Goal: Find specific page/section: Find specific page/section

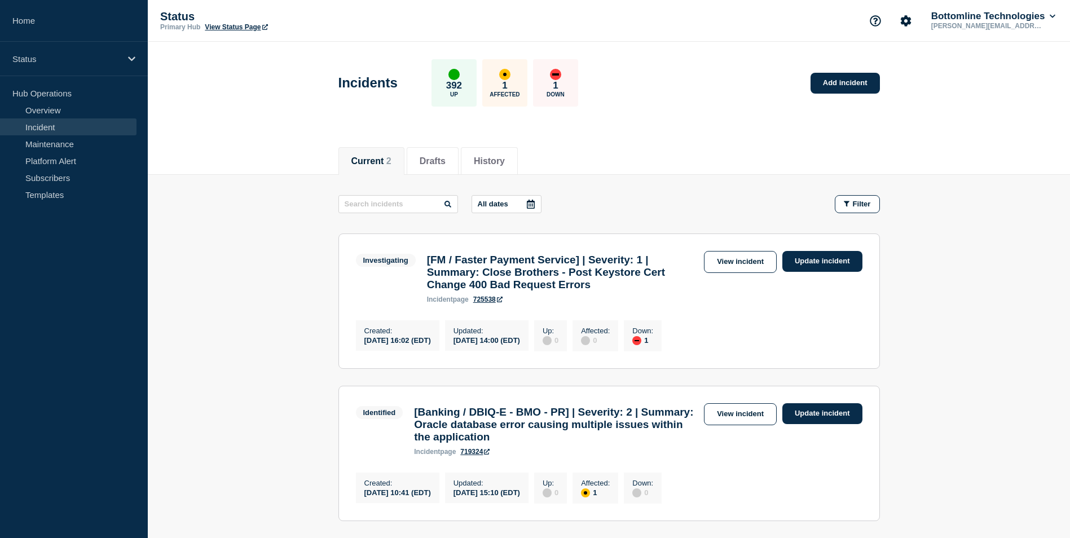
click at [39, 131] on link "Incident" at bounding box center [68, 126] width 136 height 17
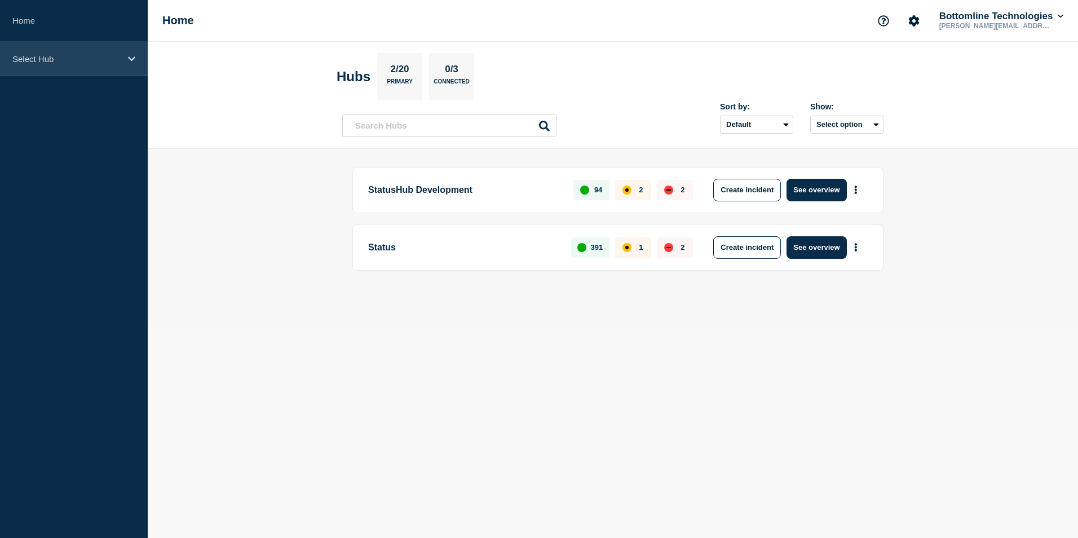
click at [134, 63] on icon at bounding box center [131, 59] width 7 height 8
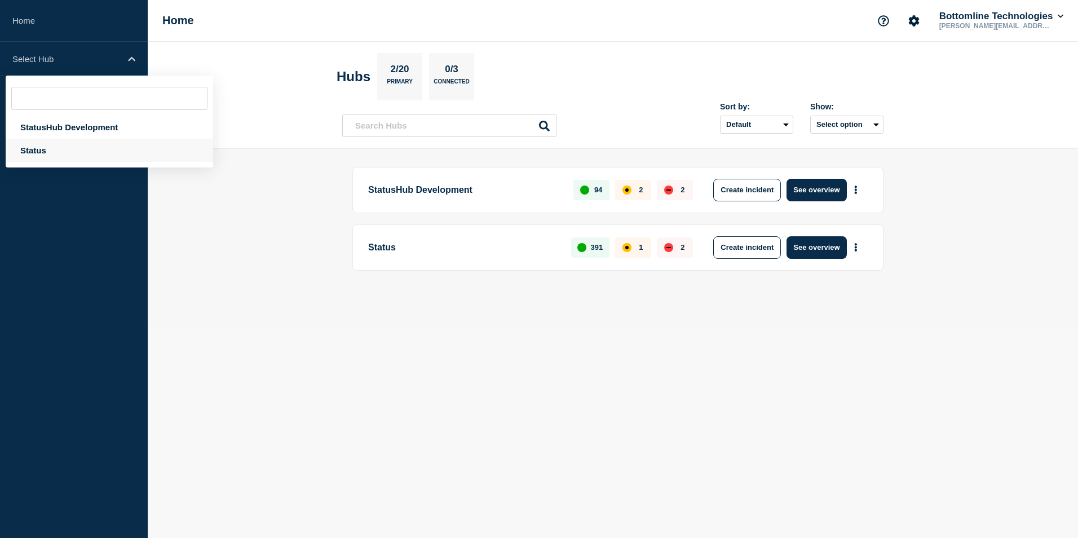
click at [34, 151] on div "Status" at bounding box center [110, 150] width 208 height 23
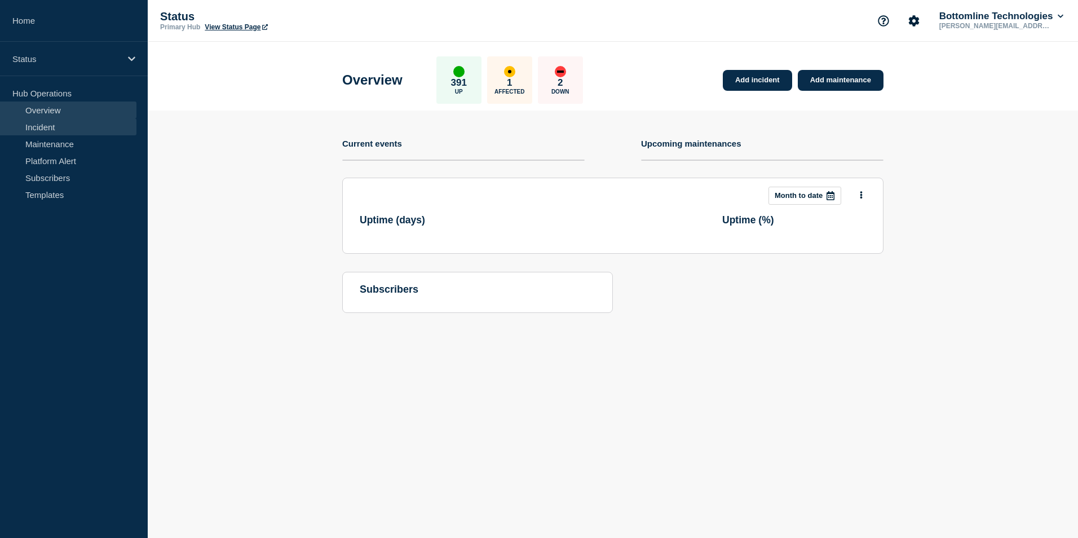
click at [51, 130] on link "Incident" at bounding box center [68, 126] width 136 height 17
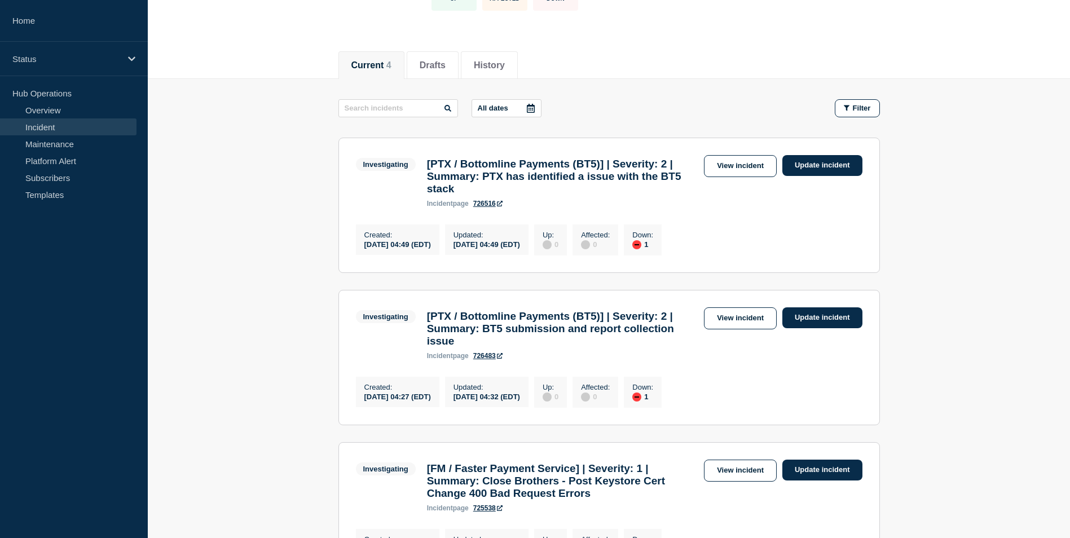
scroll to position [146, 0]
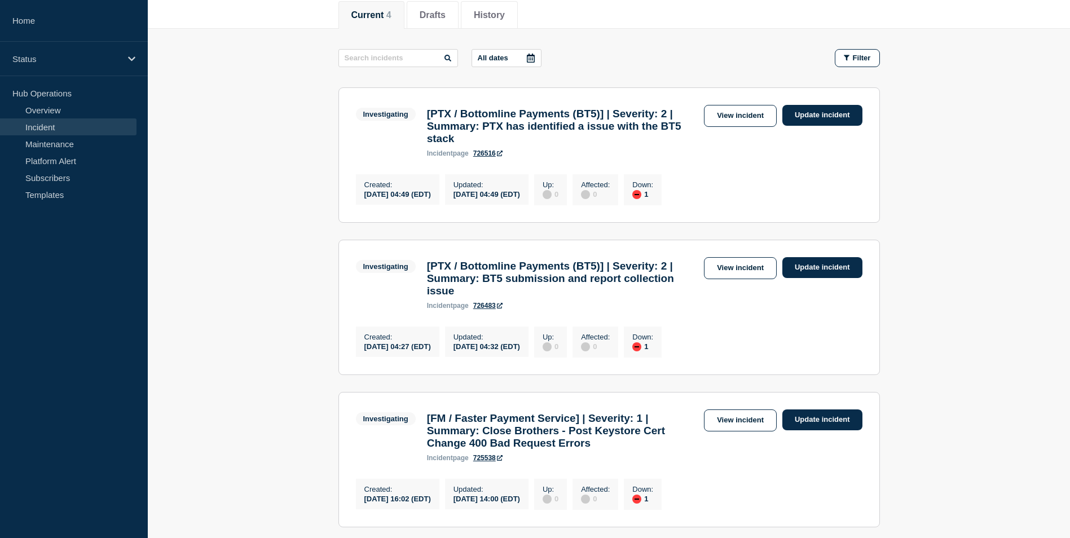
click at [196, 120] on main "All dates Filter Investigating 1 Down [PTX / Bottomline Payments (BT5)] | Sever…" at bounding box center [609, 363] width 922 height 668
